Goal: Task Accomplishment & Management: Manage account settings

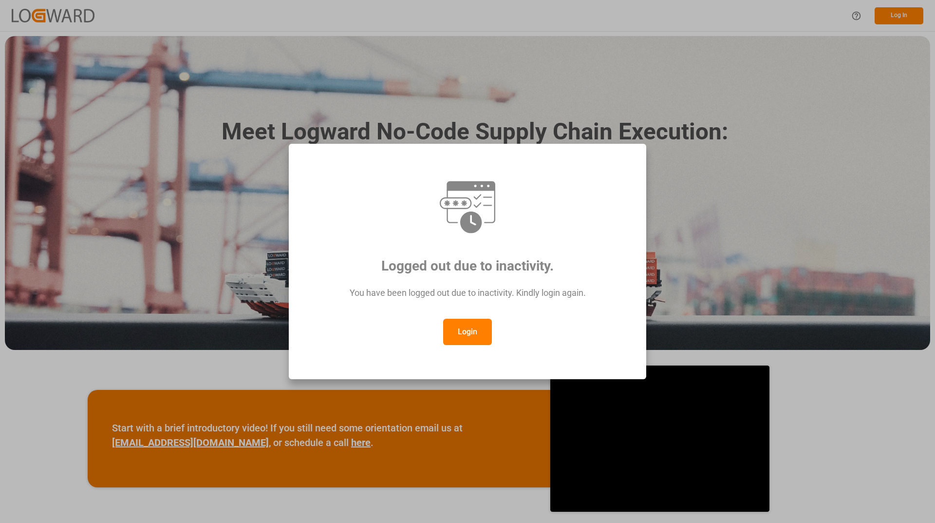
click at [472, 328] on button "Login" at bounding box center [467, 332] width 49 height 26
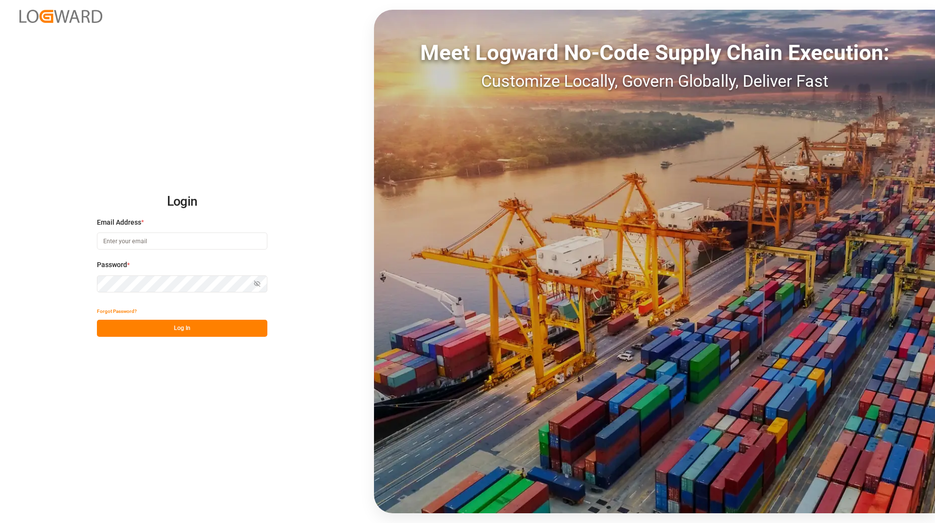
click at [177, 242] on input at bounding box center [182, 240] width 170 height 17
click at [130, 239] on input at bounding box center [182, 240] width 170 height 17
type input "[EMAIL_ADDRESS][DOMAIN_NAME]"
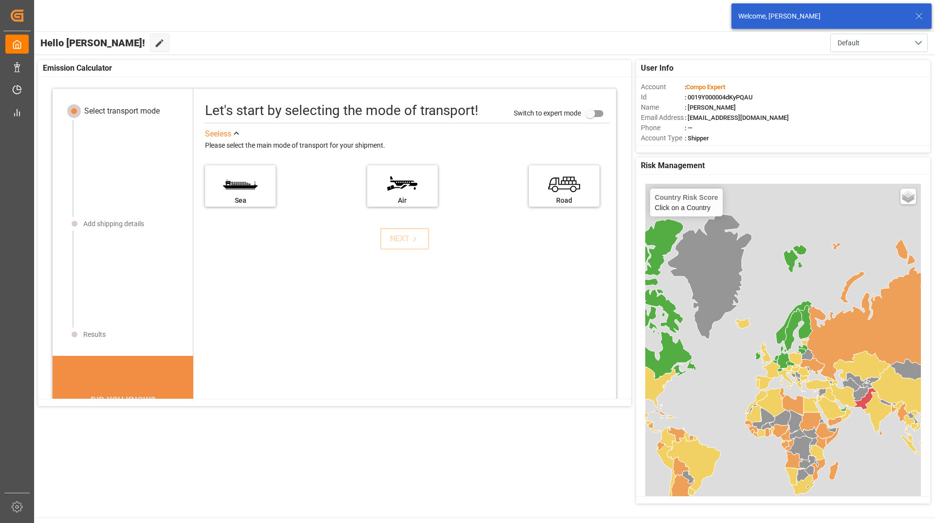
click at [918, 16] on icon at bounding box center [919, 16] width 12 height 12
